Goal: Transaction & Acquisition: Purchase product/service

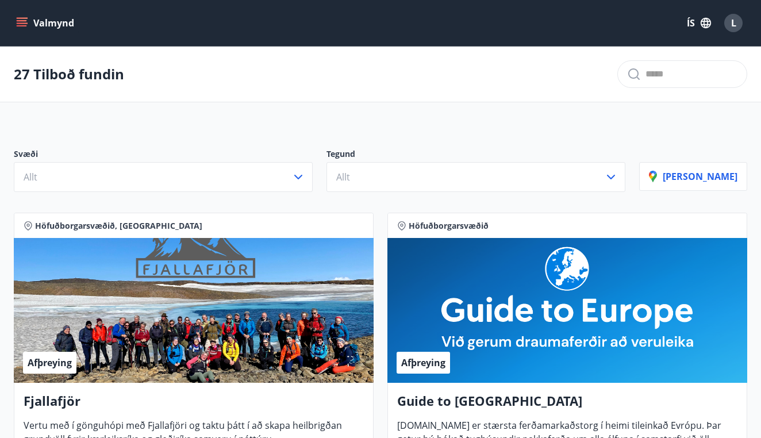
scroll to position [9, 0]
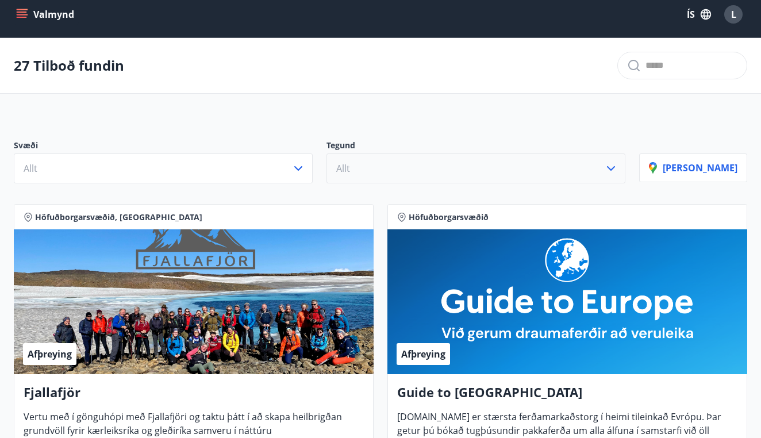
click at [461, 167] on button "Allt" at bounding box center [476, 169] width 299 height 30
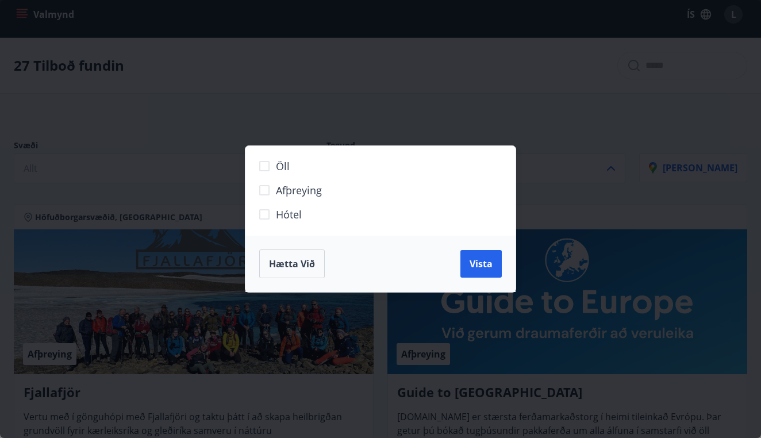
click at [505, 107] on div "Öll Afþreying Hótel Hætta við Vista" at bounding box center [380, 219] width 761 height 438
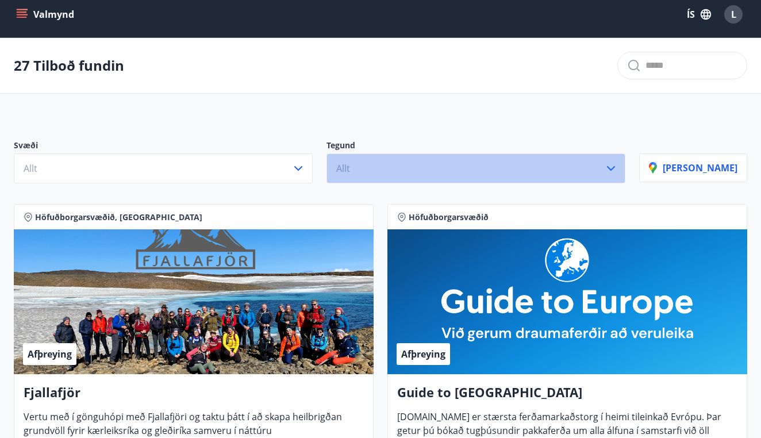
click at [455, 172] on button "Allt" at bounding box center [476, 169] width 299 height 30
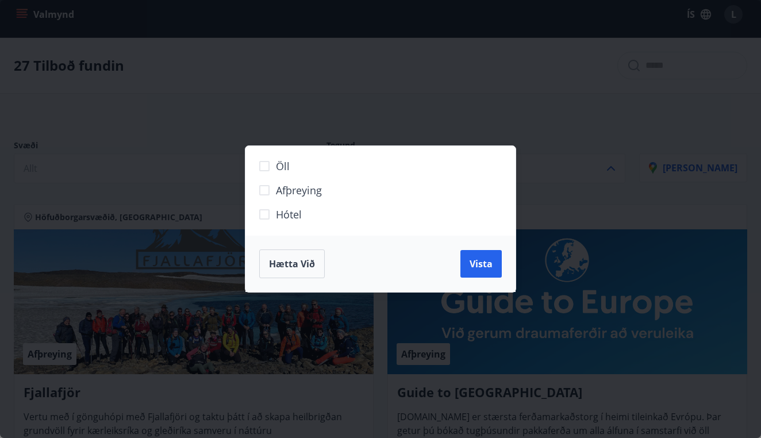
click at [380, 236] on div "Hætta við Vista" at bounding box center [380, 264] width 270 height 56
click at [395, 207] on label "Hótel" at bounding box center [373, 219] width 241 height 24
click at [474, 264] on span "Vista" at bounding box center [481, 264] width 23 height 13
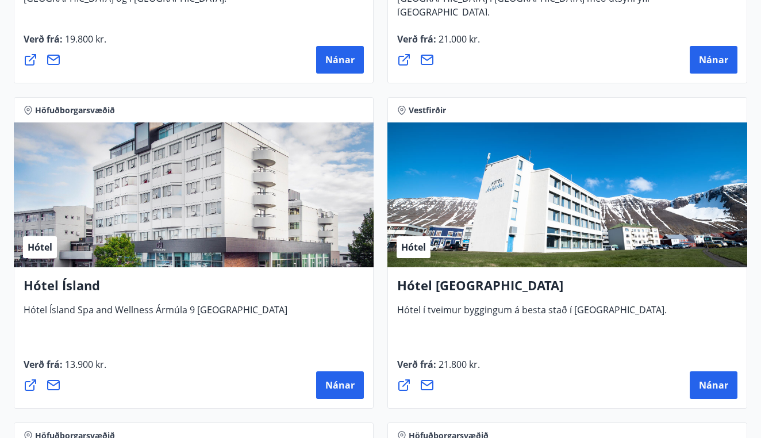
scroll to position [1478, 0]
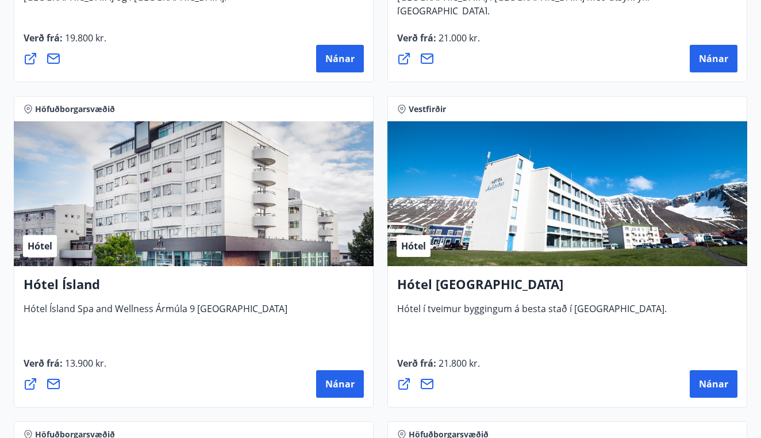
click at [271, 277] on h4 "Hótel Ísland" at bounding box center [194, 288] width 340 height 26
click at [323, 372] on button "Nánar" at bounding box center [340, 384] width 48 height 28
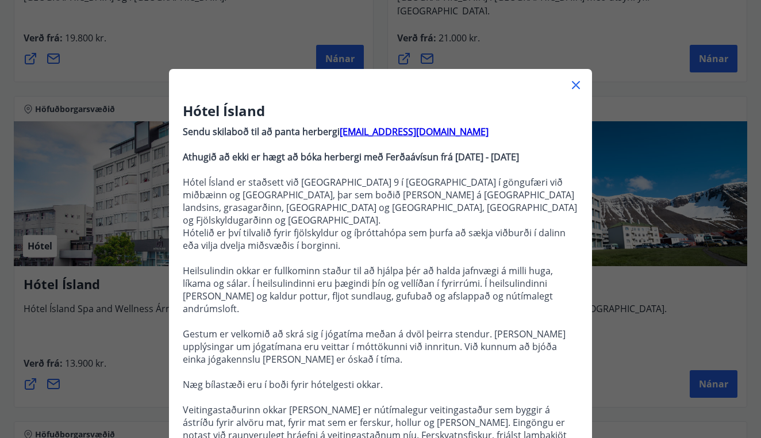
scroll to position [0, 0]
drag, startPoint x: 483, startPoint y: 132, endPoint x: 477, endPoint y: 132, distance: 6.3
click at [477, 132] on p "Sendu skilaboð til að panta herbergi [EMAIL_ADDRESS][DOMAIN_NAME]" at bounding box center [381, 131] width 396 height 13
click at [465, 176] on p at bounding box center [381, 169] width 396 height 13
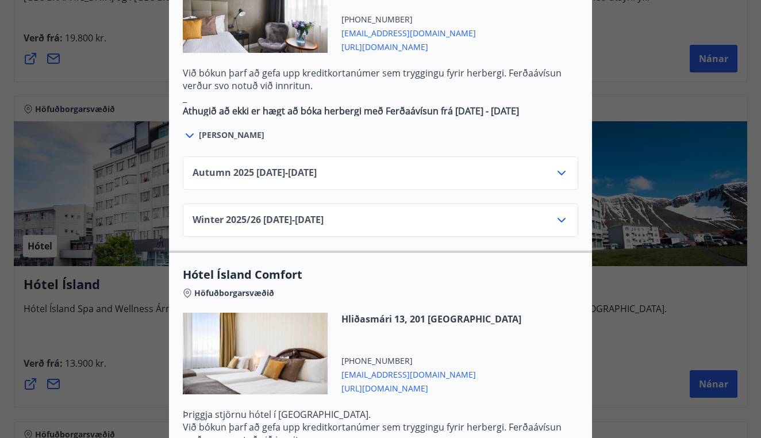
scroll to position [750, 0]
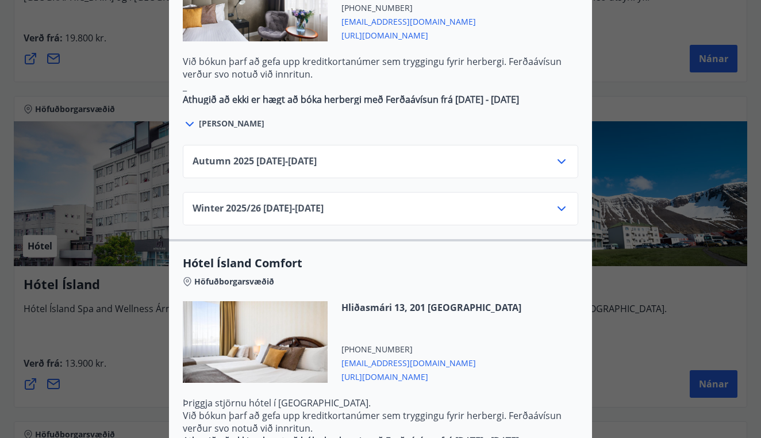
click at [353, 155] on div "Autumn [PHONE_NUMBER][DATE] - [DATE]" at bounding box center [381, 166] width 376 height 23
click at [352, 155] on div "Autumn [PHONE_NUMBER][DATE] - [DATE]" at bounding box center [381, 166] width 376 height 23
click at [558, 155] on icon at bounding box center [562, 162] width 14 height 14
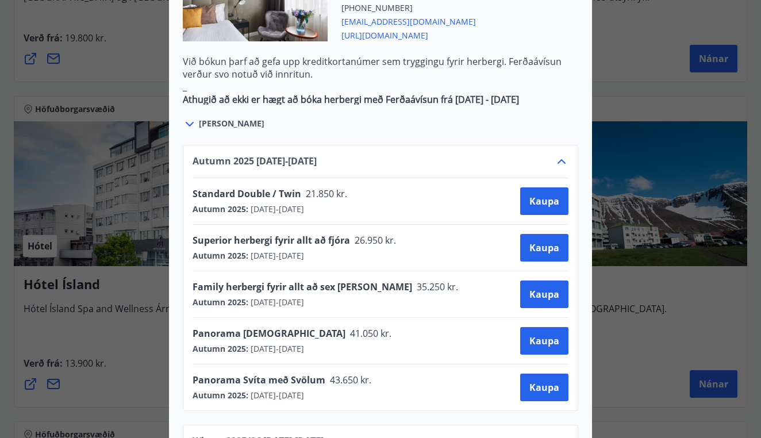
scroll to position [0, 0]
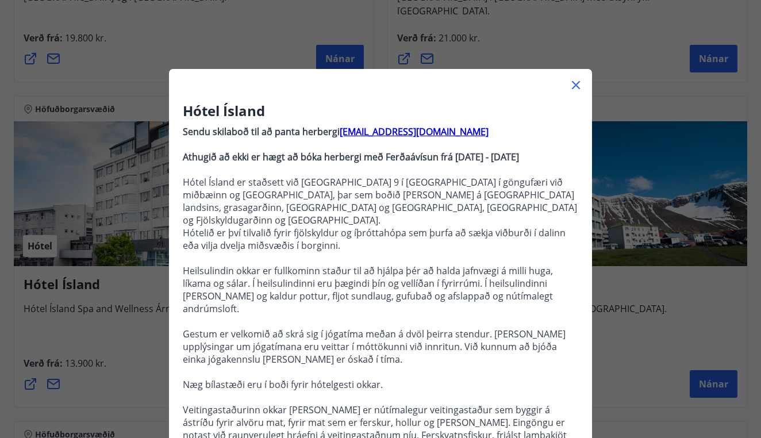
click at [642, 42] on div "Hótel Ísland Sendu skilaboð til að panta herbergi [EMAIL_ADDRESS][DOMAIN_NAME] …" at bounding box center [380, 219] width 761 height 438
click at [572, 90] on icon at bounding box center [576, 85] width 14 height 14
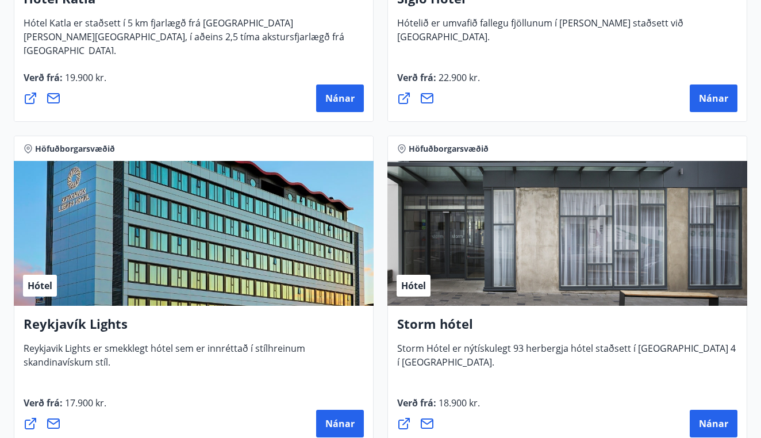
scroll to position [827, 0]
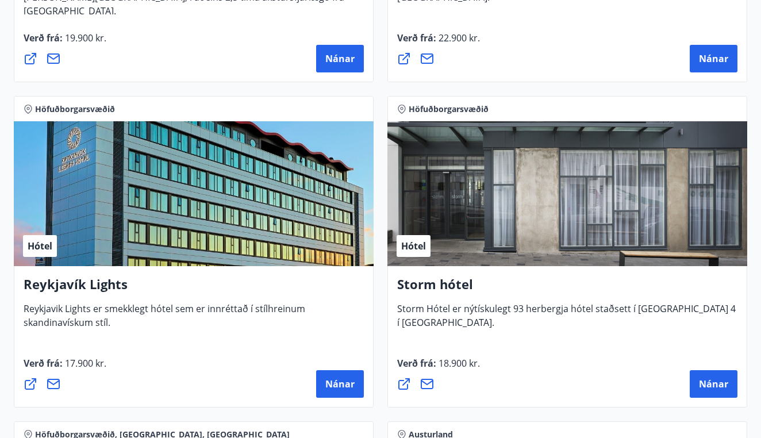
click at [465, 240] on div "Hótel" at bounding box center [568, 193] width 360 height 145
click at [442, 282] on h4 "Storm hótel" at bounding box center [567, 288] width 340 height 26
click at [700, 386] on span "Nánar" at bounding box center [713, 384] width 29 height 13
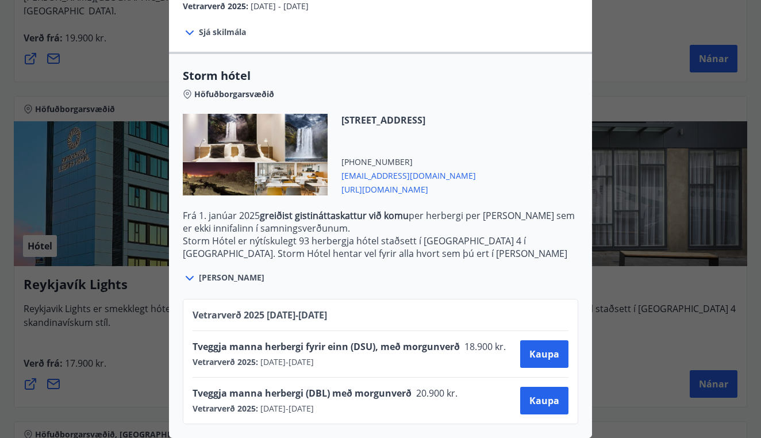
scroll to position [223, 0]
click at [362, 308] on div "Vetrarverð [PHONE_NUMBER][DATE] - [DATE] Tveggja manna herbergi fyrir einn (DSU…" at bounding box center [381, 361] width 396 height 125
click at [357, 317] on div "Vetrarverð [PHONE_NUMBER][DATE] - [DATE]" at bounding box center [381, 320] width 376 height 22
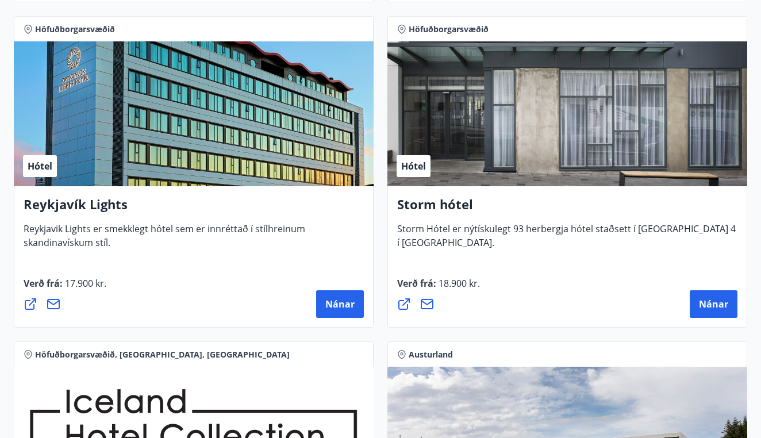
scroll to position [909, 0]
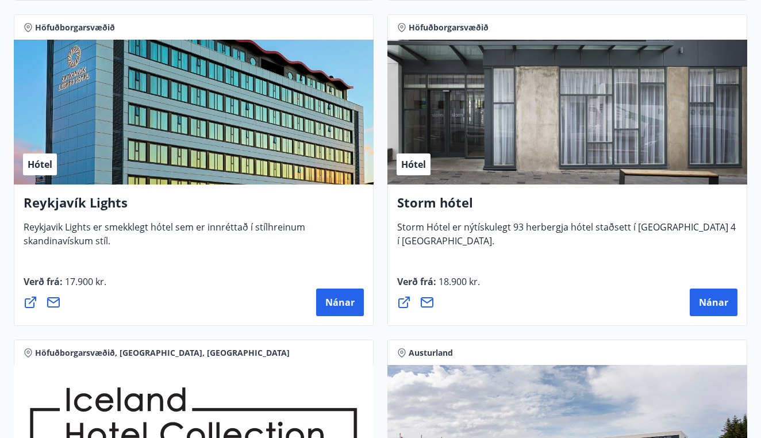
click at [290, 136] on div "Hótel" at bounding box center [194, 112] width 360 height 145
click at [247, 219] on h4 "Reykjavík Lights" at bounding box center [194, 207] width 340 height 26
click at [347, 302] on span "Nánar" at bounding box center [339, 302] width 29 height 13
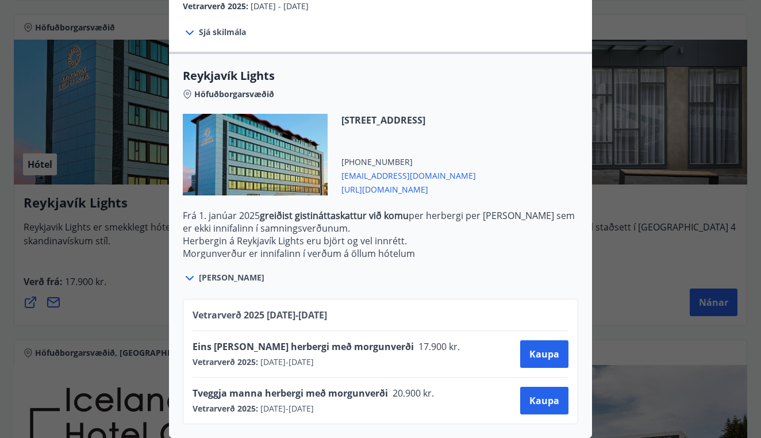
scroll to position [305, 0]
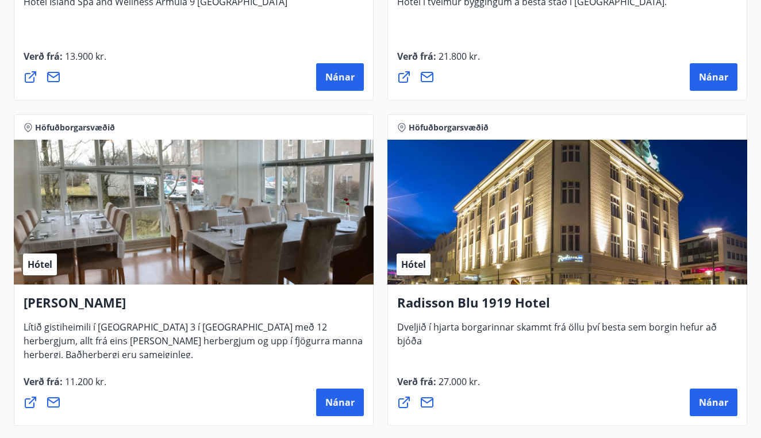
scroll to position [1780, 0]
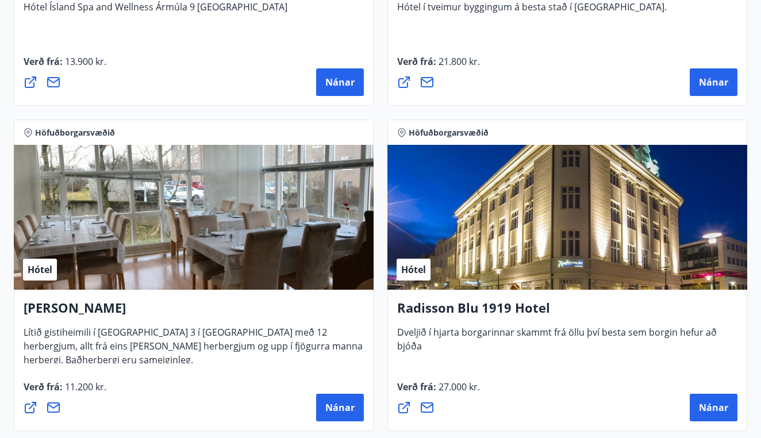
click at [308, 233] on div "Hótel" at bounding box center [194, 217] width 360 height 145
click at [347, 417] on button "Nánar" at bounding box center [340, 408] width 48 height 28
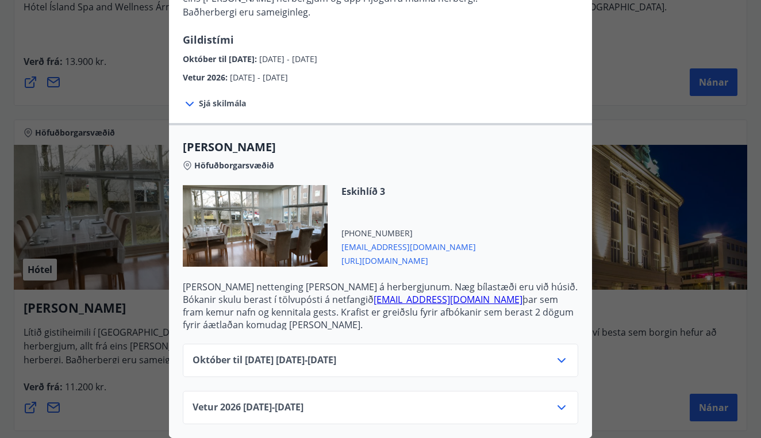
scroll to position [171, 0]
click at [379, 369] on div "Október til [DATE][PHONE_NUMBER][DATE] - [DATE]" at bounding box center [381, 365] width 376 height 23
click at [461, 369] on div "Október til [DATE][PHONE_NUMBER][DATE] - [DATE]" at bounding box center [381, 365] width 376 height 23
click at [559, 359] on icon at bounding box center [562, 360] width 8 height 5
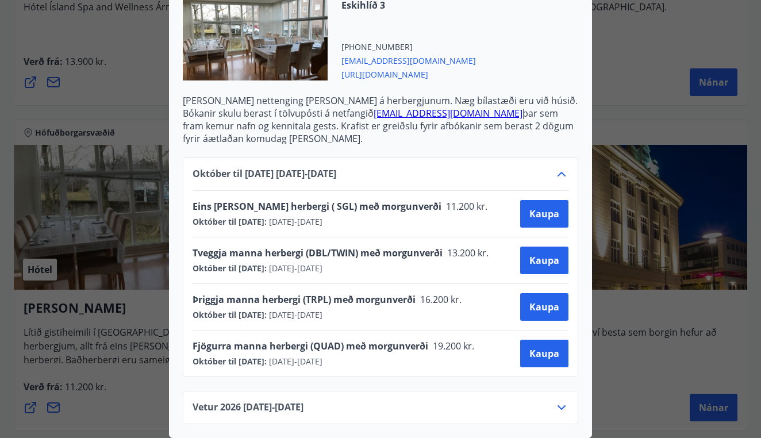
scroll to position [358, 0]
click at [532, 308] on span "Kaupa" at bounding box center [545, 307] width 30 height 13
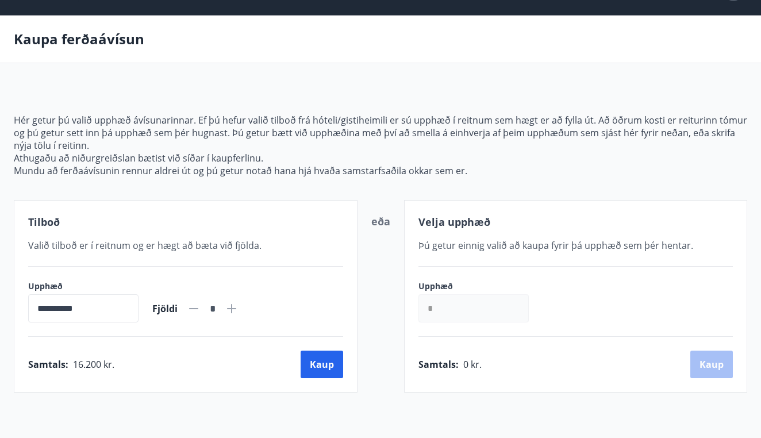
scroll to position [2, 0]
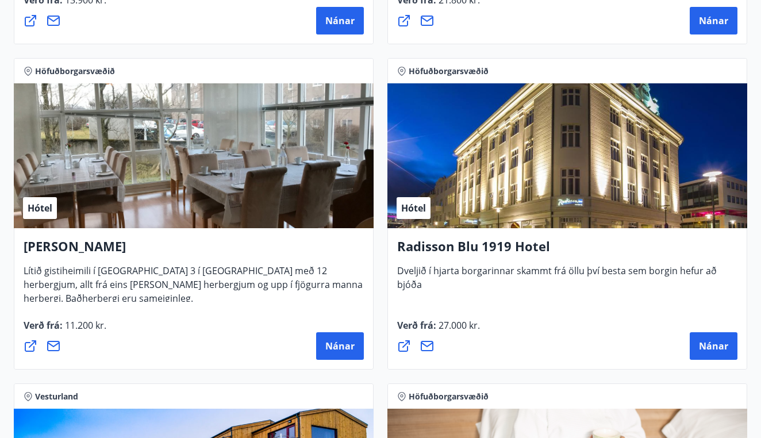
scroll to position [1850, 0]
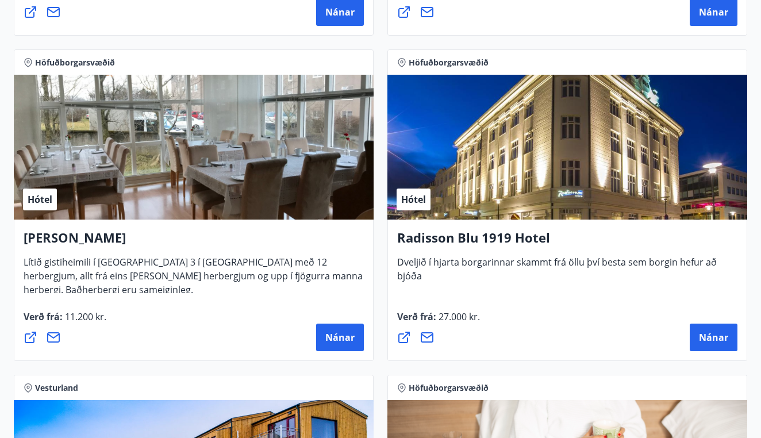
click at [89, 247] on h4 "[PERSON_NAME]" at bounding box center [194, 242] width 340 height 26
click at [86, 230] on h4 "[PERSON_NAME]" at bounding box center [194, 242] width 340 height 26
click at [116, 256] on div "Alba gistiheimili Lítið gistiheimili í [GEOGRAPHIC_DATA] 3 í [GEOGRAPHIC_DATA] …" at bounding box center [194, 261] width 340 height 64
click at [329, 333] on span "Nánar" at bounding box center [339, 337] width 29 height 13
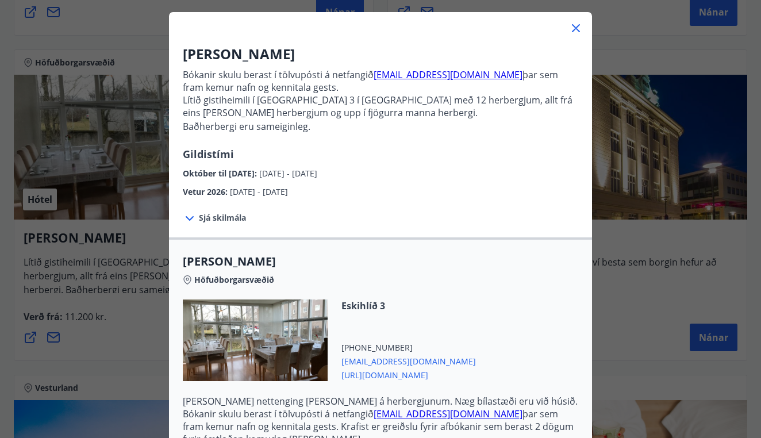
scroll to position [0, 0]
